Goal: Navigation & Orientation: Find specific page/section

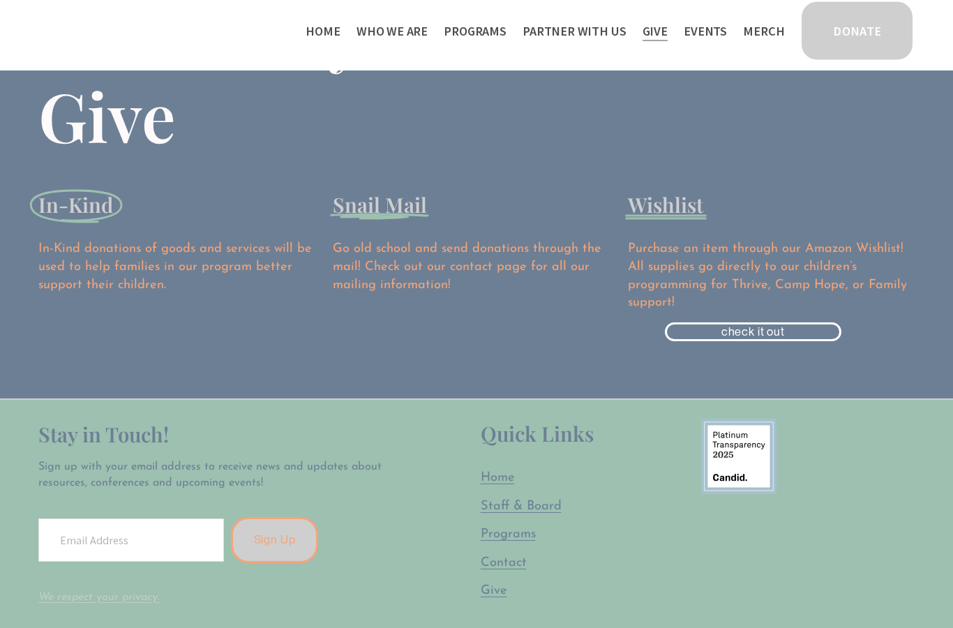
scroll to position [1861, 0]
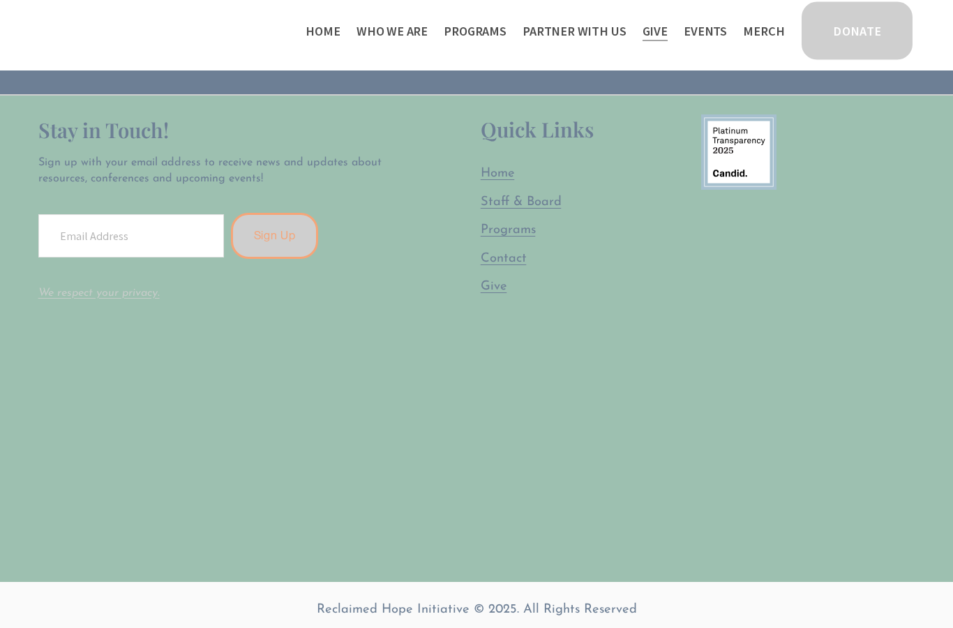
scroll to position [2165, 0]
click at [516, 209] on span "Staff & Board" at bounding box center [521, 201] width 81 height 13
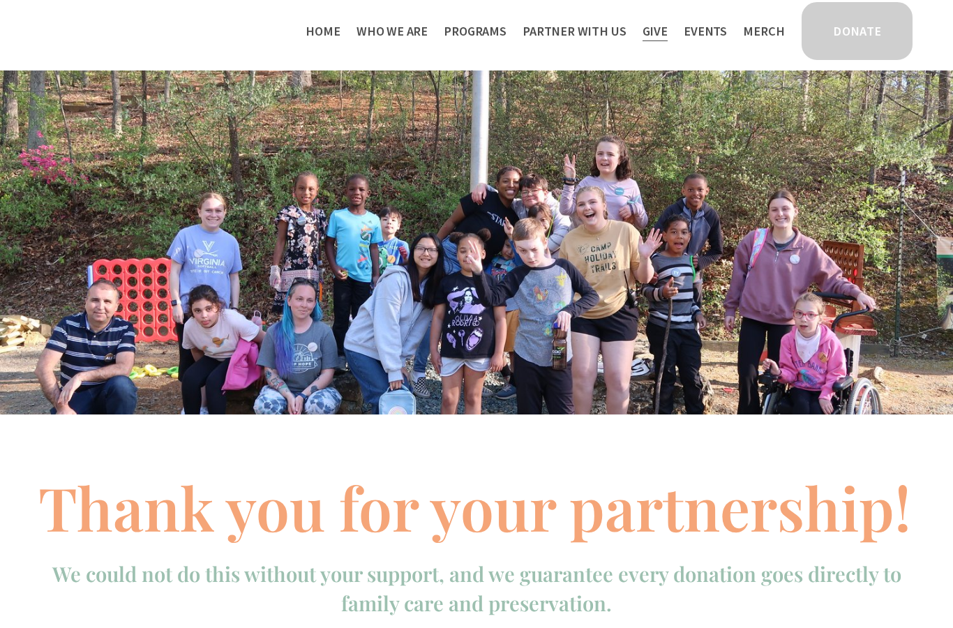
scroll to position [2222, 0]
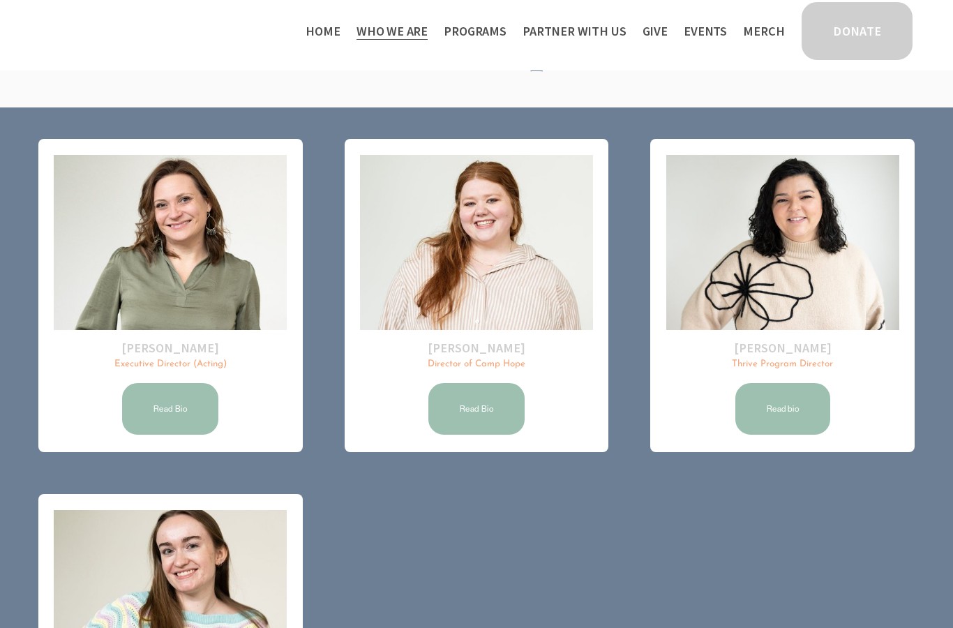
scroll to position [102, 0]
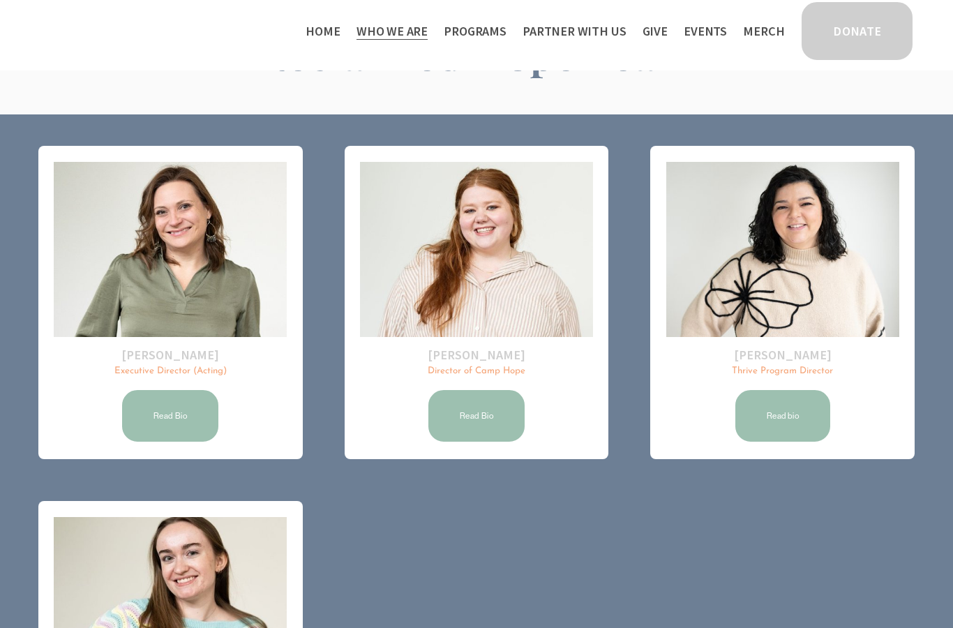
click at [177, 426] on link "Read Bio" at bounding box center [170, 416] width 101 height 56
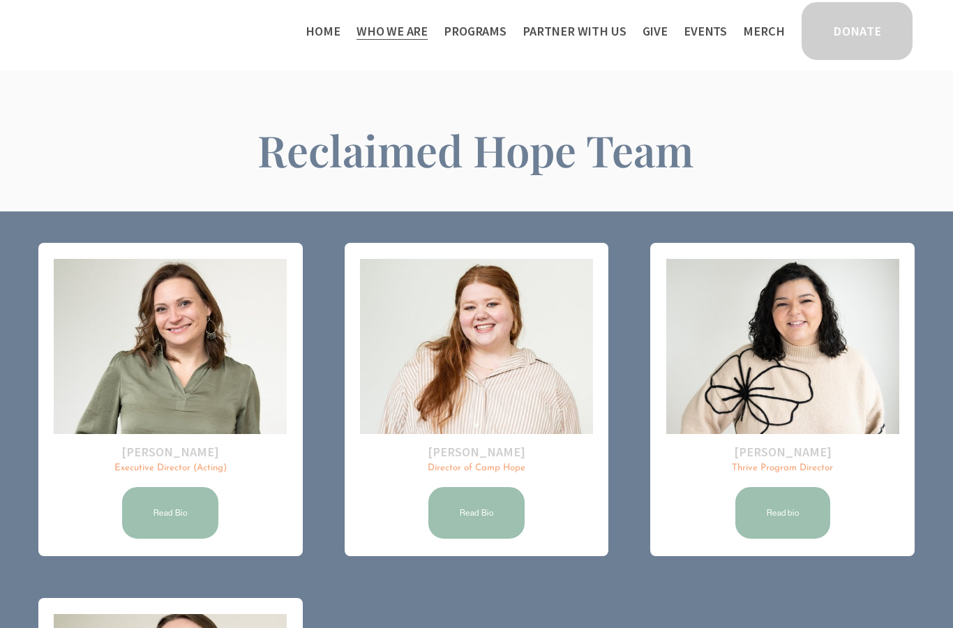
scroll to position [0, 0]
